Goal: Book appointment/travel/reservation

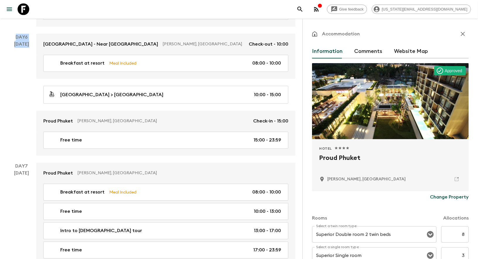
scroll to position [181, 0]
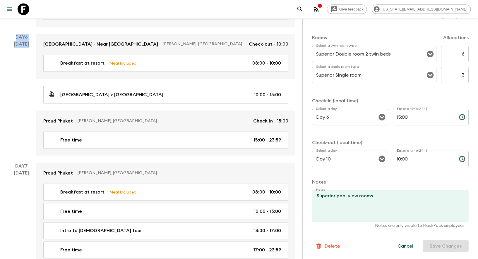
click at [25, 9] on icon at bounding box center [24, 10] width 12 height 12
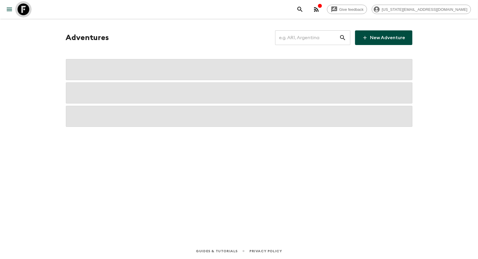
click at [25, 9] on icon at bounding box center [24, 10] width 12 height 12
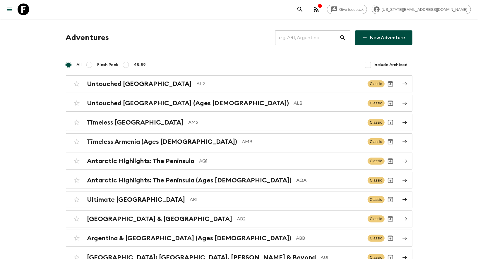
click at [306, 40] on input "text" at bounding box center [307, 38] width 64 height 16
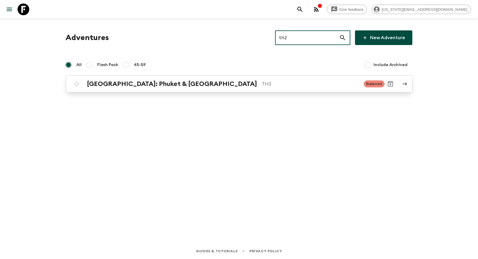
type input "th2"
click at [125, 88] on div "[GEOGRAPHIC_DATA]: Phuket & Andaman Coast TH2 Balanced" at bounding box center [228, 84] width 314 height 12
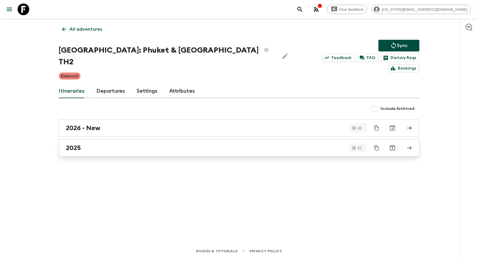
click at [82, 144] on div "2025" at bounding box center [233, 148] width 335 height 8
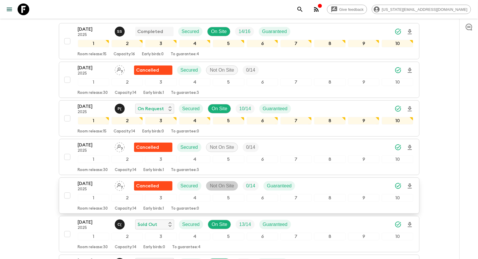
scroll to position [99, 0]
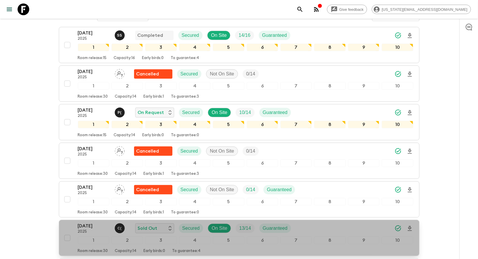
click at [371, 223] on div "[DATE] 2025 C ( Sold Out Secured On Site 13 / 14 Guaranteed" at bounding box center [245, 229] width 335 height 12
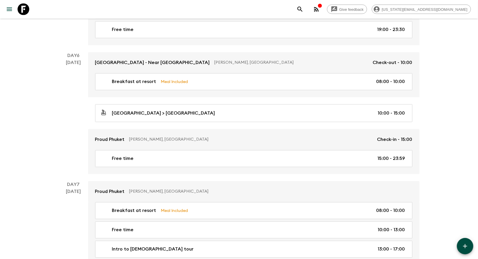
scroll to position [694, 0]
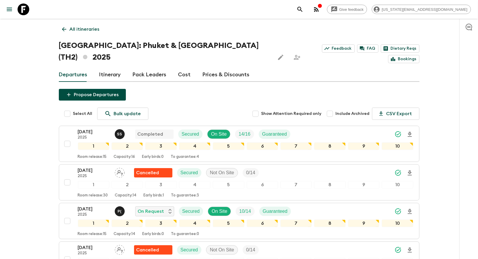
click at [72, 28] on p "All itineraries" at bounding box center [85, 29] width 30 height 7
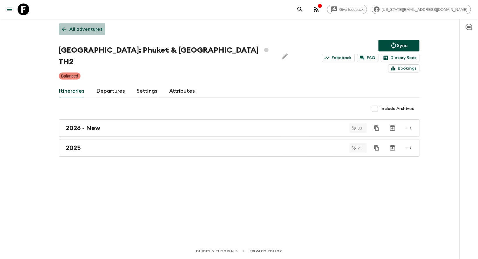
click at [70, 29] on p "All adventures" at bounding box center [86, 29] width 33 height 7
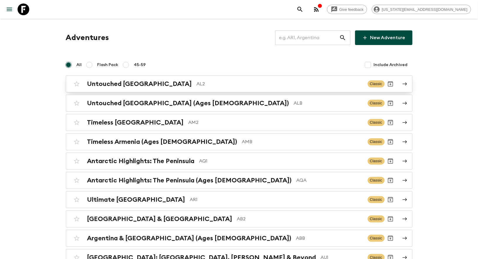
click at [117, 89] on div "Untouched Albania AL2 Classic" at bounding box center [228, 84] width 314 height 12
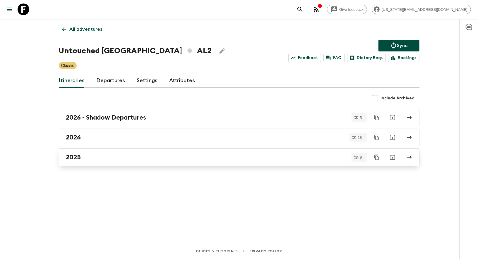
click at [70, 157] on h2 "2025" at bounding box center [73, 158] width 15 height 8
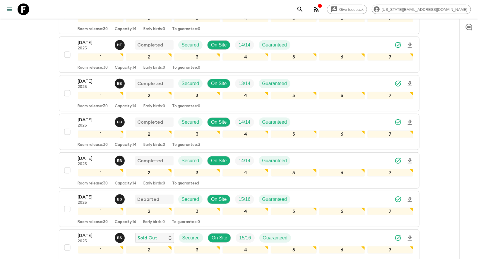
scroll to position [181, 0]
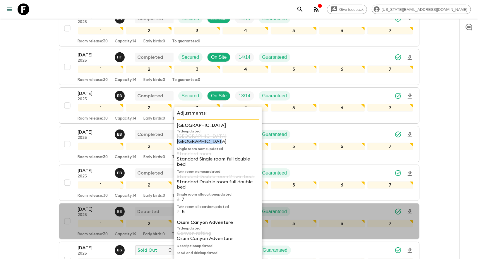
drag, startPoint x: 214, startPoint y: 142, endPoint x: 178, endPoint y: 144, distance: 36.0
click at [178, 144] on p "[GEOGRAPHIC_DATA]" at bounding box center [218, 141] width 83 height 5
